Goal: Task Accomplishment & Management: Complete application form

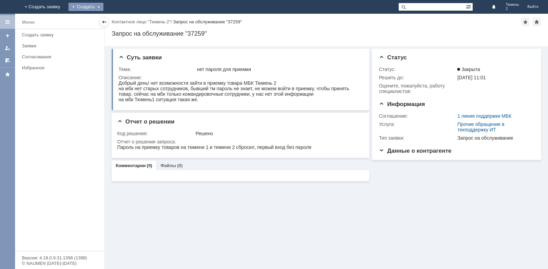
click at [103, 7] on div "Создать" at bounding box center [86, 7] width 35 height 8
click at [122, 22] on link "Заявка" at bounding box center [96, 20] width 52 height 8
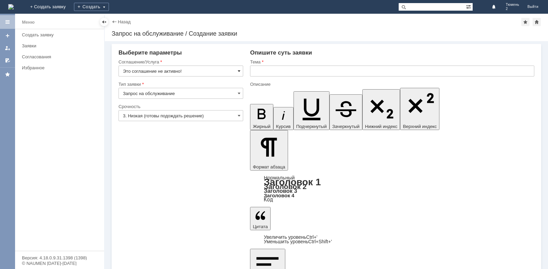
click at [239, 72] on span at bounding box center [239, 70] width 3 height 5
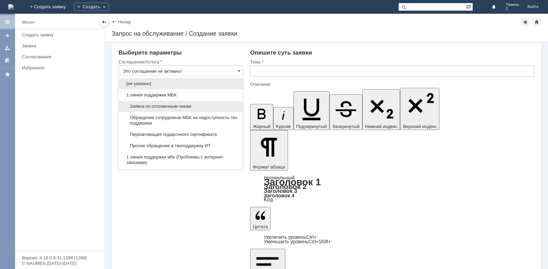
click at [181, 108] on span "Заявка по отложенным чекам" at bounding box center [181, 105] width 116 height 5
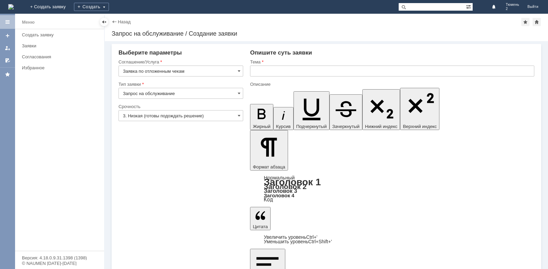
type input "Заявка по отложенным чекам"
click at [270, 70] on input "text" at bounding box center [392, 70] width 284 height 11
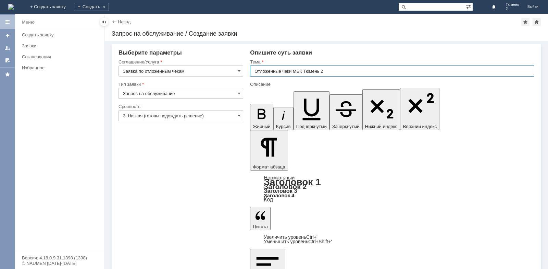
type input "Отложенные чеки МБК Тюмень 2"
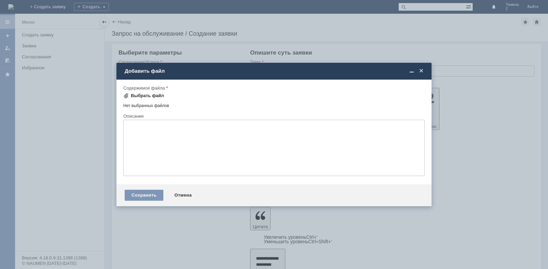
click at [127, 92] on div "Выбрать файл" at bounding box center [143, 95] width 41 height 8
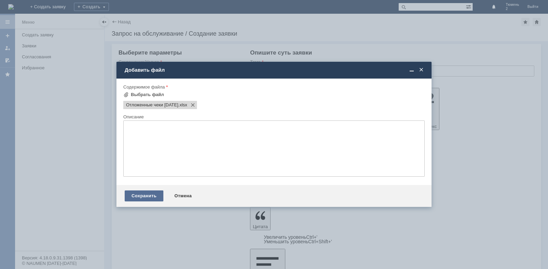
click at [138, 195] on div "Сохранить" at bounding box center [144, 195] width 39 height 11
